Goal: Information Seeking & Learning: Find specific fact

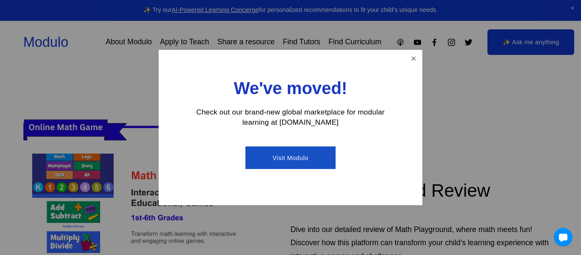
scroll to position [199, 0]
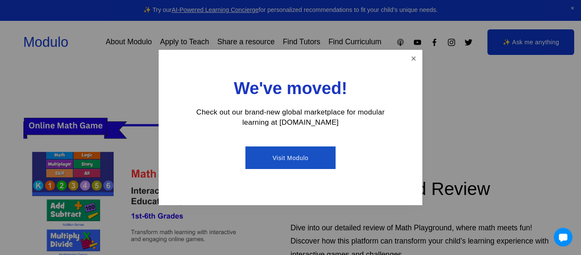
click at [322, 159] on link "Visit Modulo" at bounding box center [290, 157] width 90 height 23
click at [411, 58] on link "Close" at bounding box center [413, 58] width 15 height 15
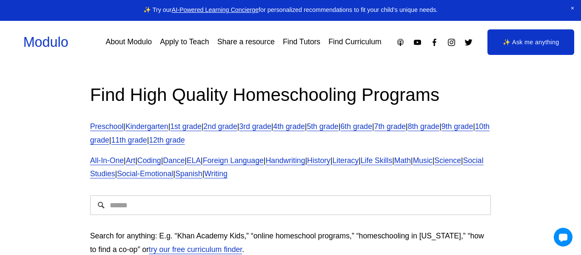
scroll to position [1, 0]
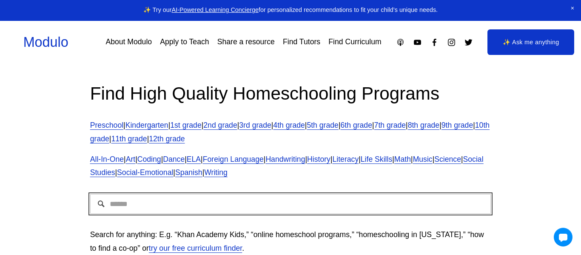
click at [239, 202] on input "Search" at bounding box center [290, 204] width 401 height 20
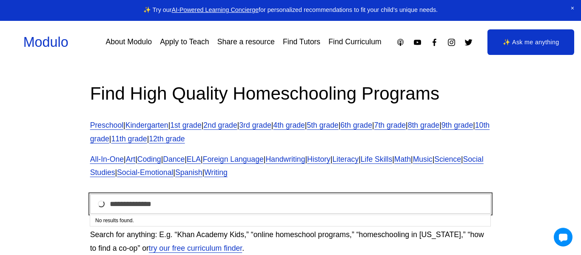
type input "**********"
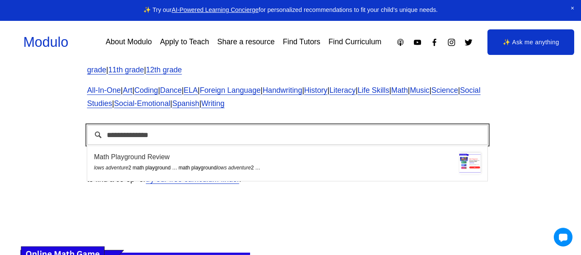
scroll to position [70, 3]
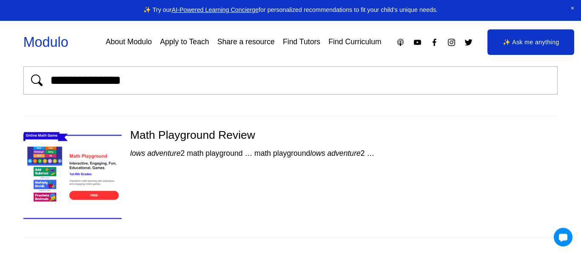
scroll to position [22, 0]
